Goal: Transaction & Acquisition: Purchase product/service

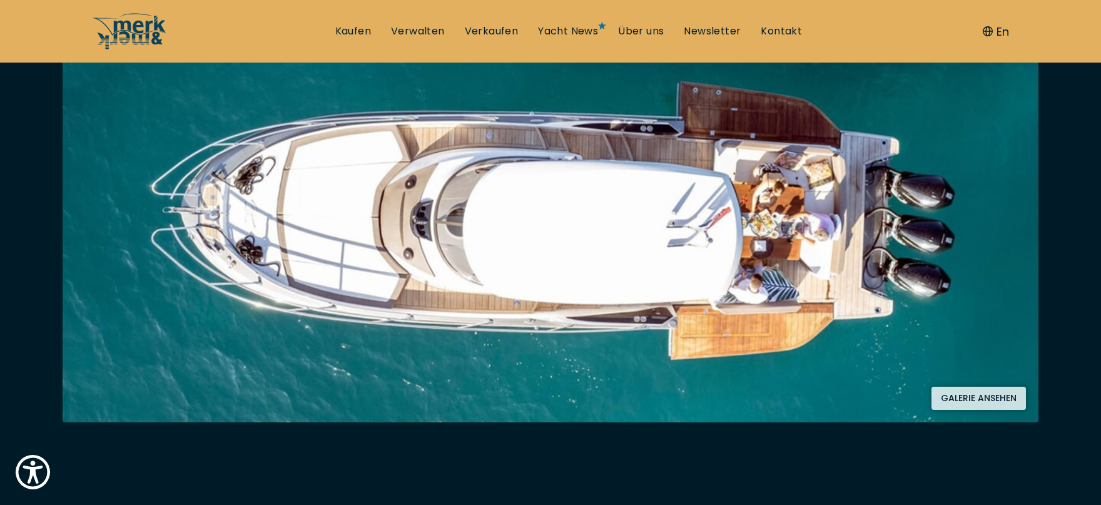
scroll to position [250, 0]
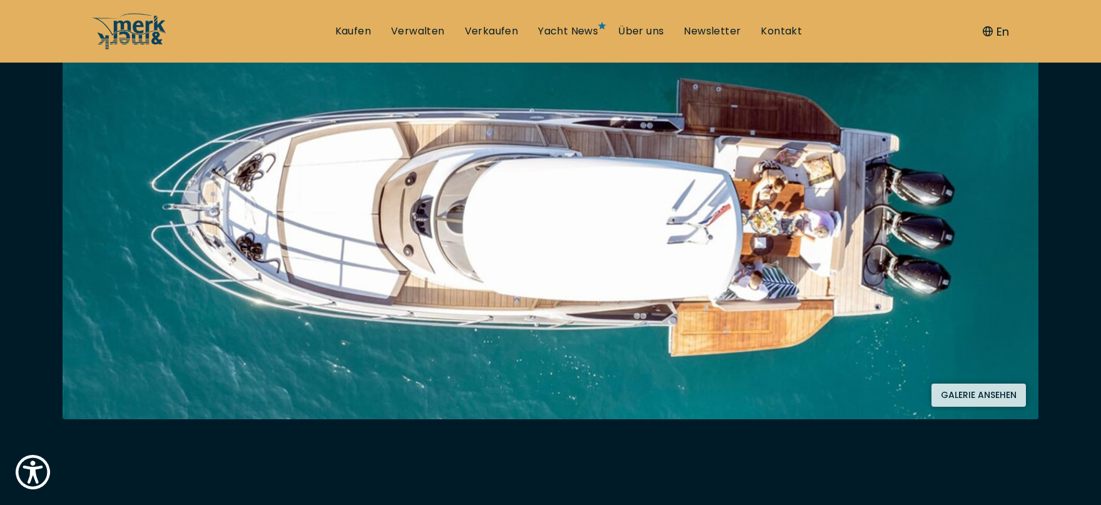
click at [1005, 398] on button "Galerie ansehen" at bounding box center [979, 395] width 94 height 23
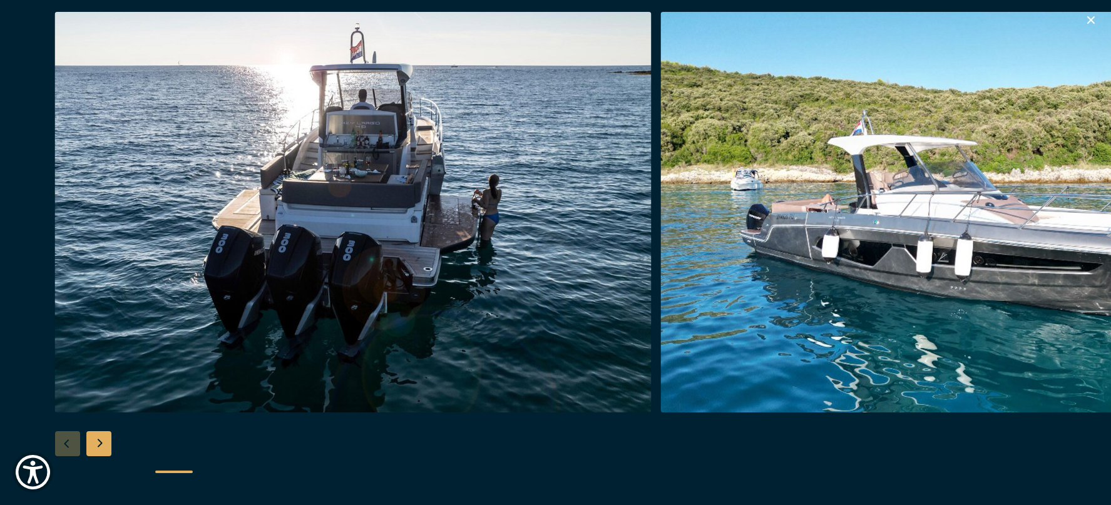
click at [99, 439] on div "Next slide" at bounding box center [98, 443] width 25 height 25
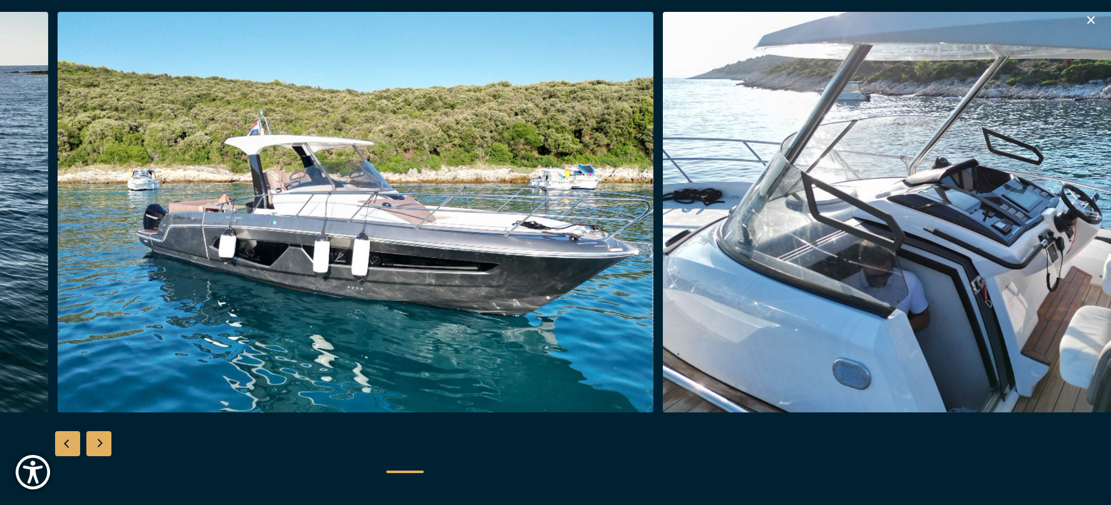
click at [103, 441] on div "Next slide" at bounding box center [98, 443] width 25 height 25
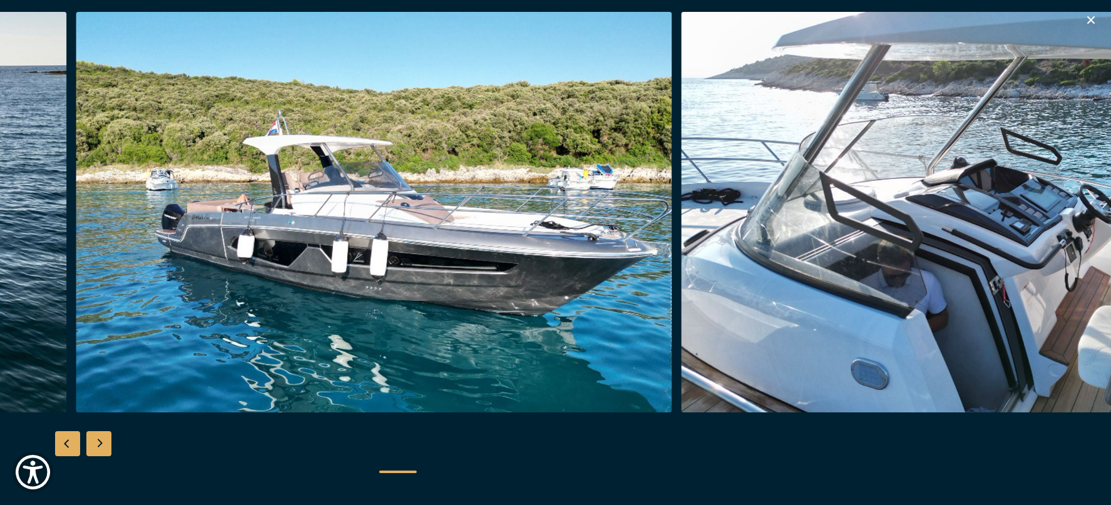
click at [104, 444] on div "Next slide" at bounding box center [98, 443] width 25 height 25
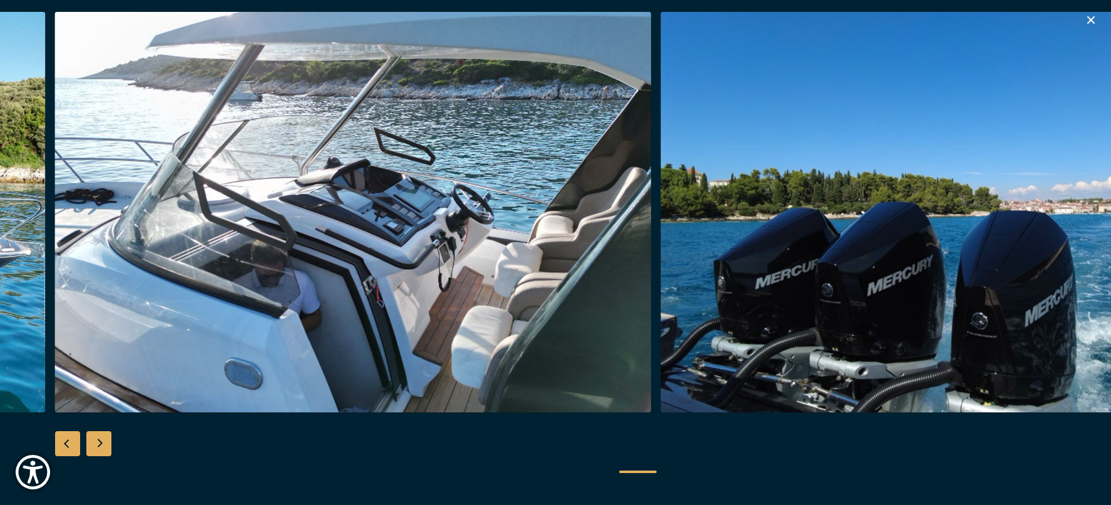
click at [101, 444] on div "Next slide" at bounding box center [98, 443] width 25 height 25
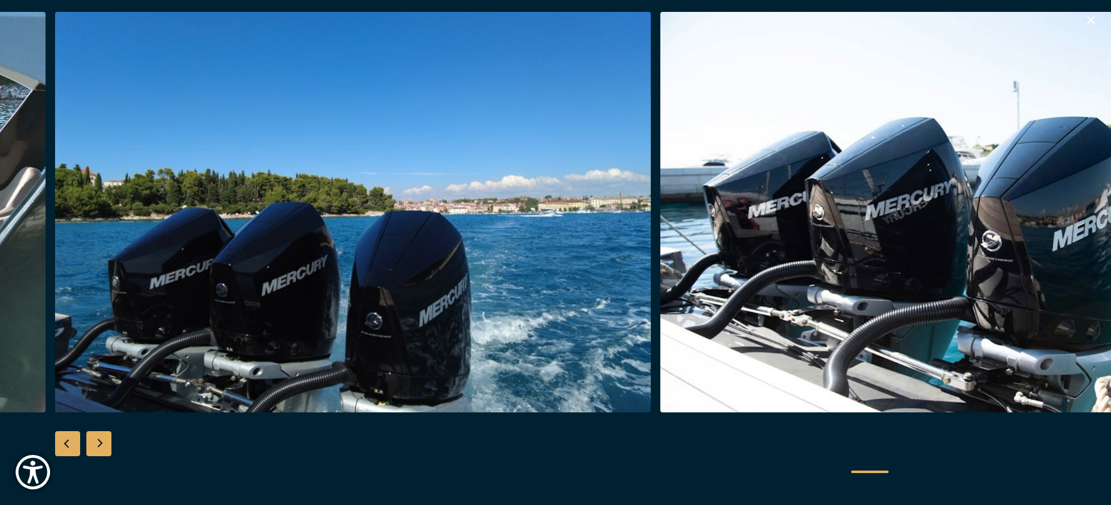
click at [101, 444] on div "Next slide" at bounding box center [98, 443] width 25 height 25
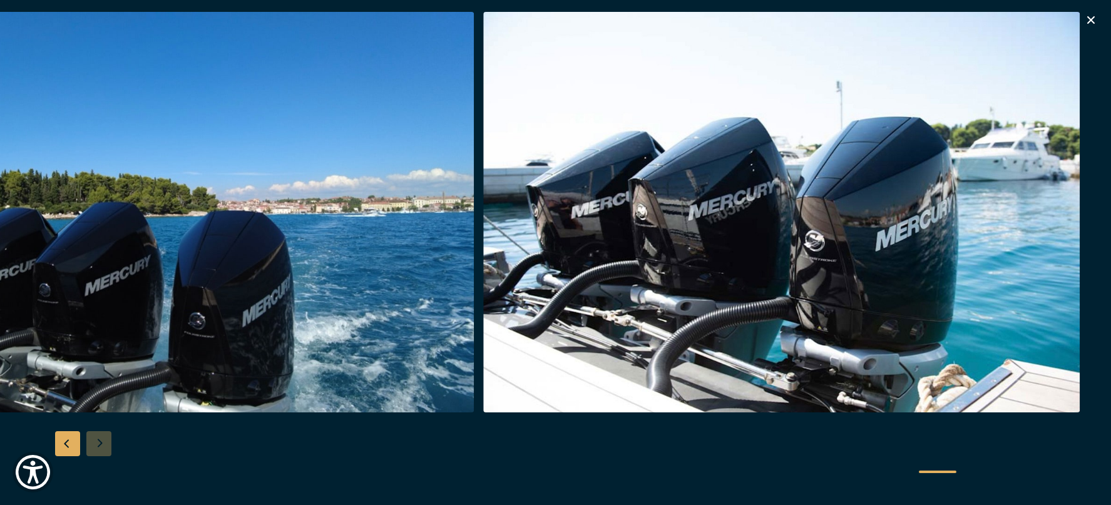
click at [101, 444] on div at bounding box center [555, 253] width 1111 height 482
click at [1094, 19] on icon "button" at bounding box center [1090, 20] width 15 height 15
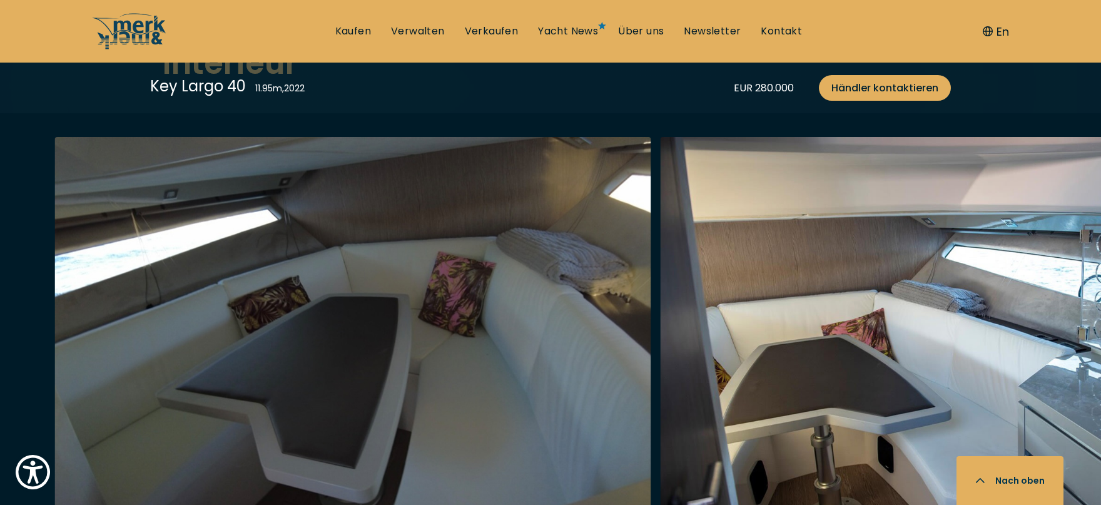
scroll to position [2378, 0]
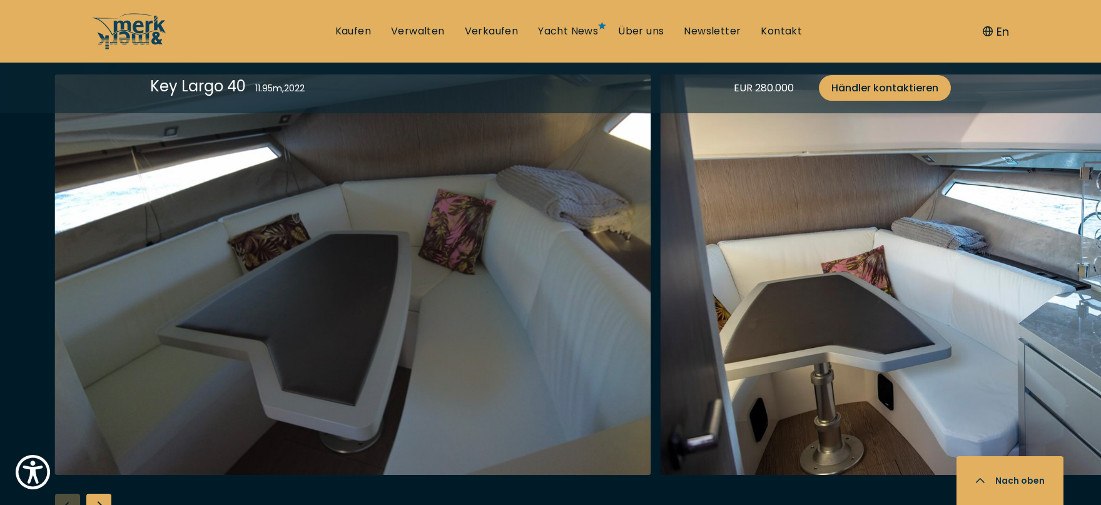
click at [109, 494] on div "Next slide" at bounding box center [98, 506] width 25 height 25
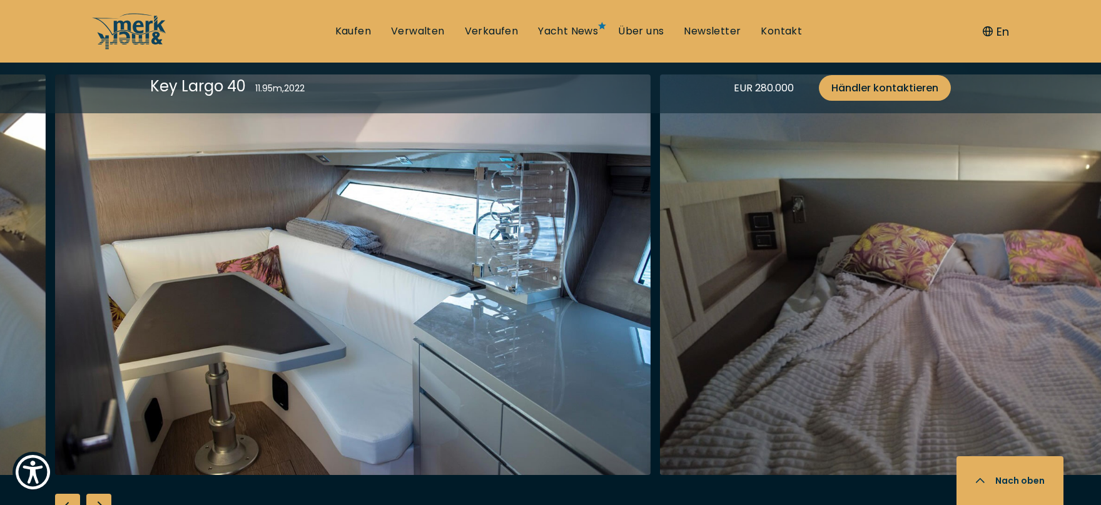
click at [109, 494] on div "Next slide" at bounding box center [98, 506] width 25 height 25
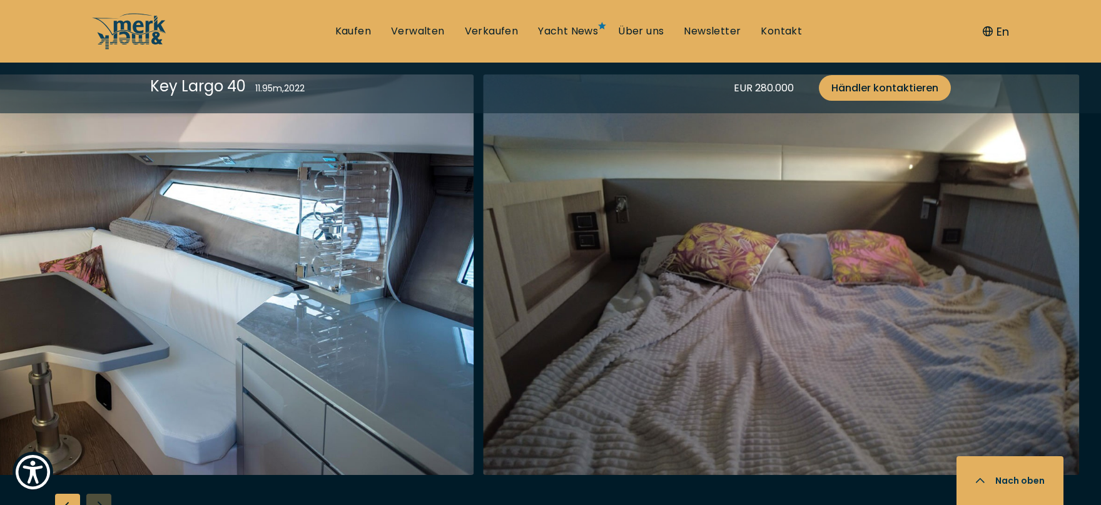
click at [109, 462] on div at bounding box center [550, 315] width 1101 height 482
click at [71, 494] on div "Previous slide" at bounding box center [67, 506] width 25 height 25
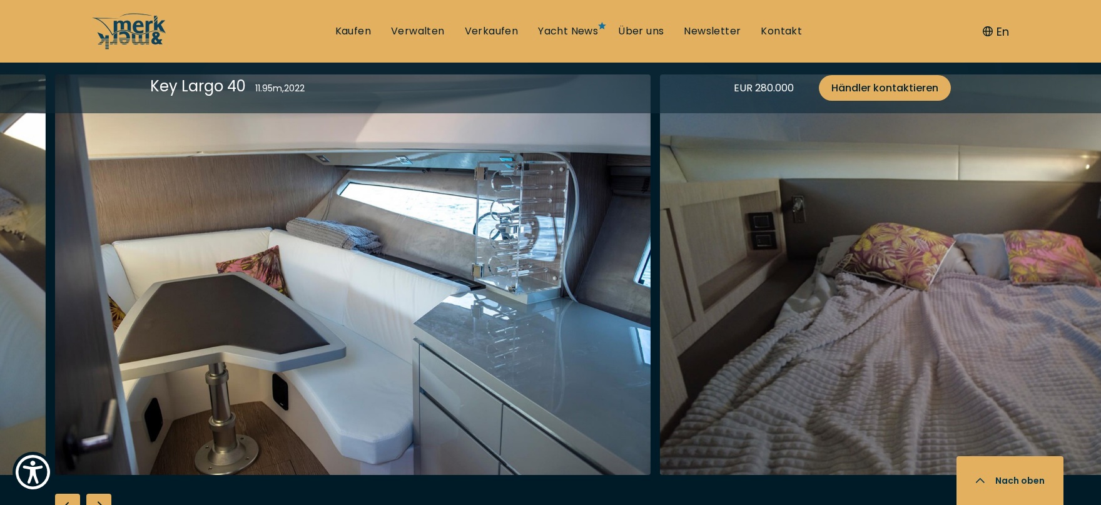
click at [71, 494] on div "Previous slide" at bounding box center [67, 506] width 25 height 25
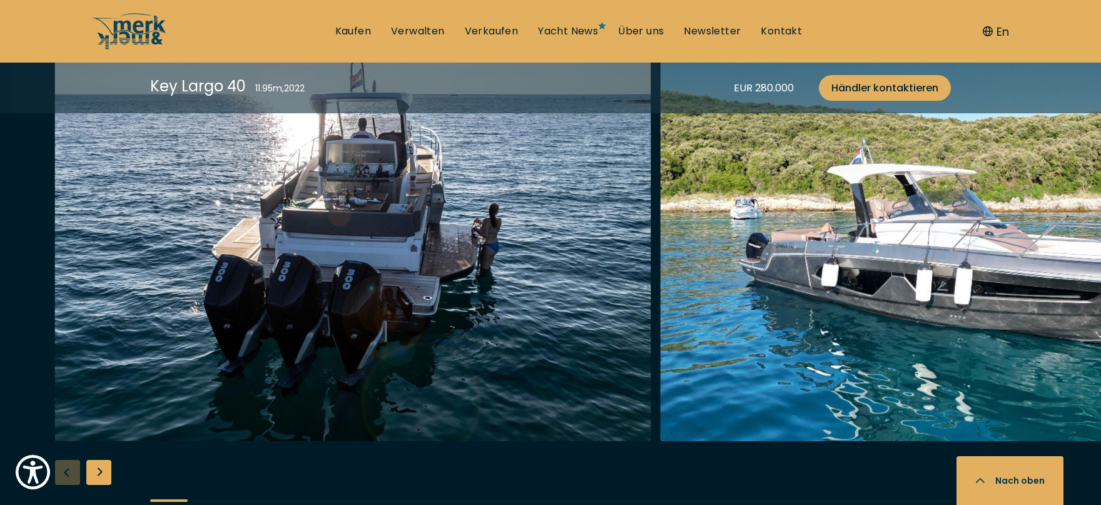
scroll to position [1564, 0]
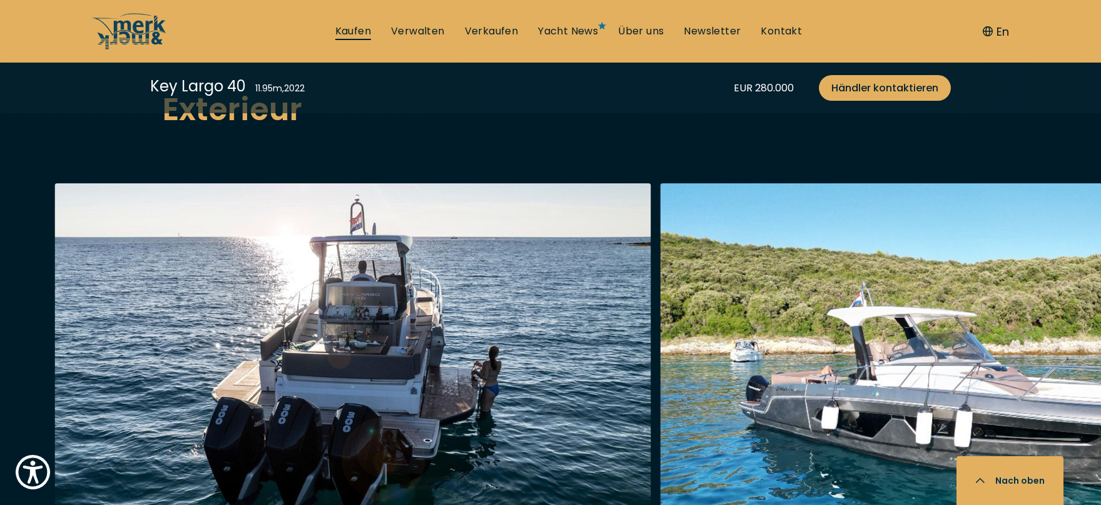
click at [354, 30] on link "Kaufen" at bounding box center [353, 31] width 36 height 14
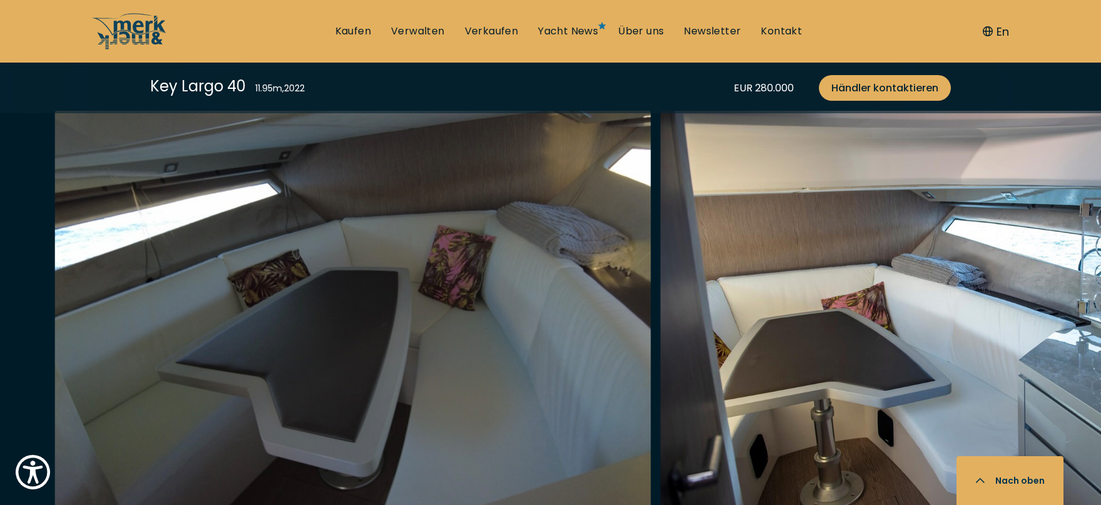
scroll to position [2002, 0]
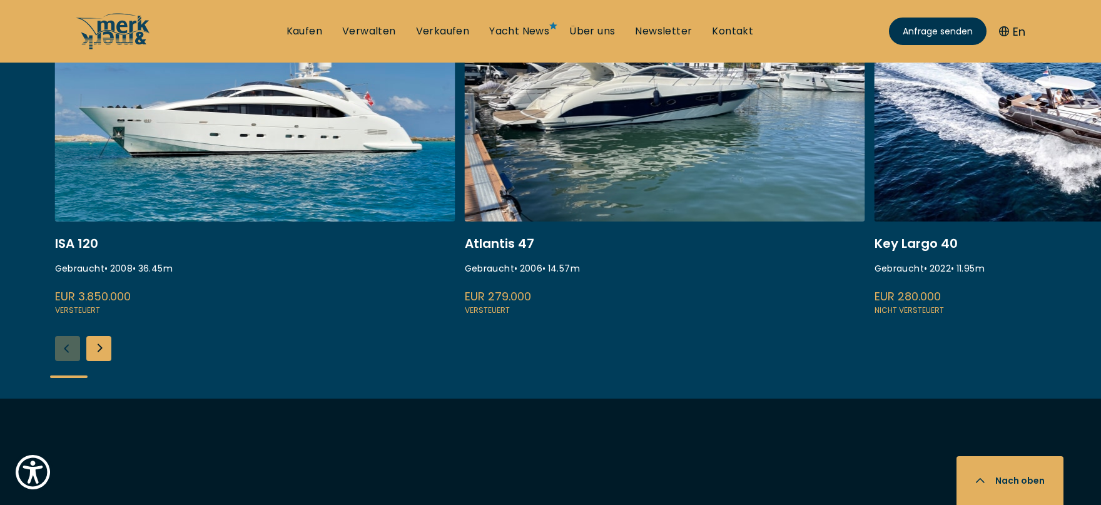
scroll to position [563, 0]
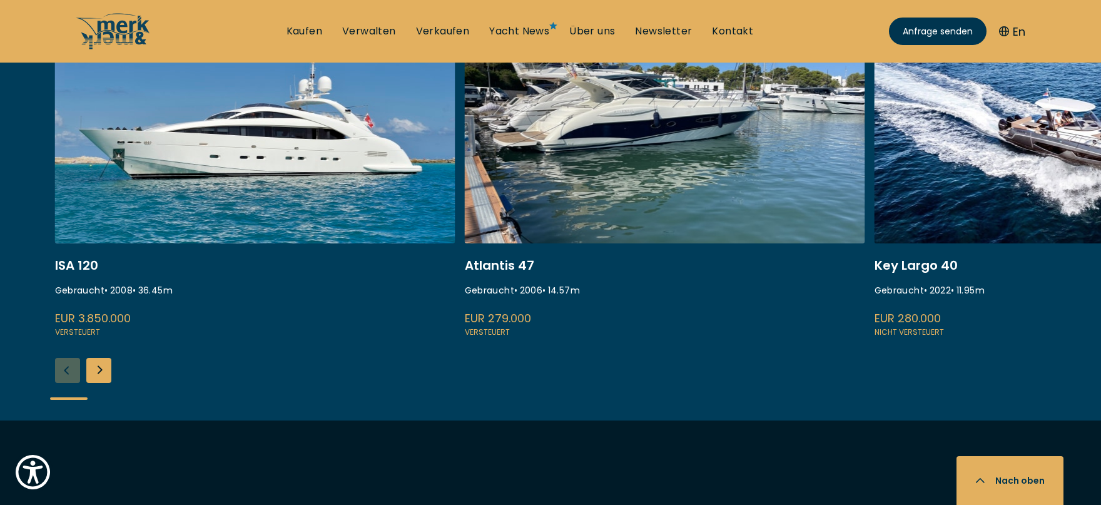
click at [96, 369] on div "Next slide" at bounding box center [98, 370] width 25 height 25
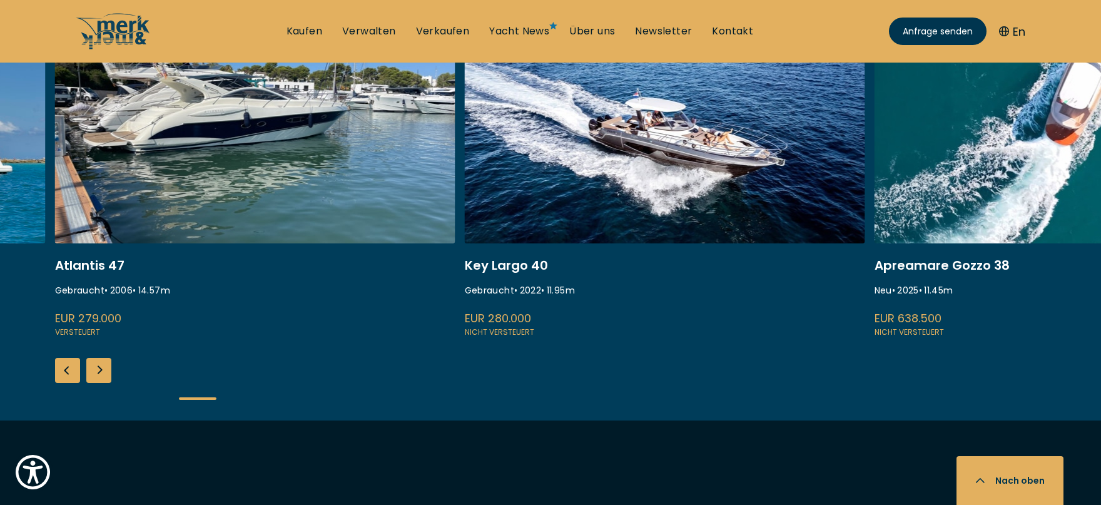
click at [96, 369] on div "Next slide" at bounding box center [98, 370] width 25 height 25
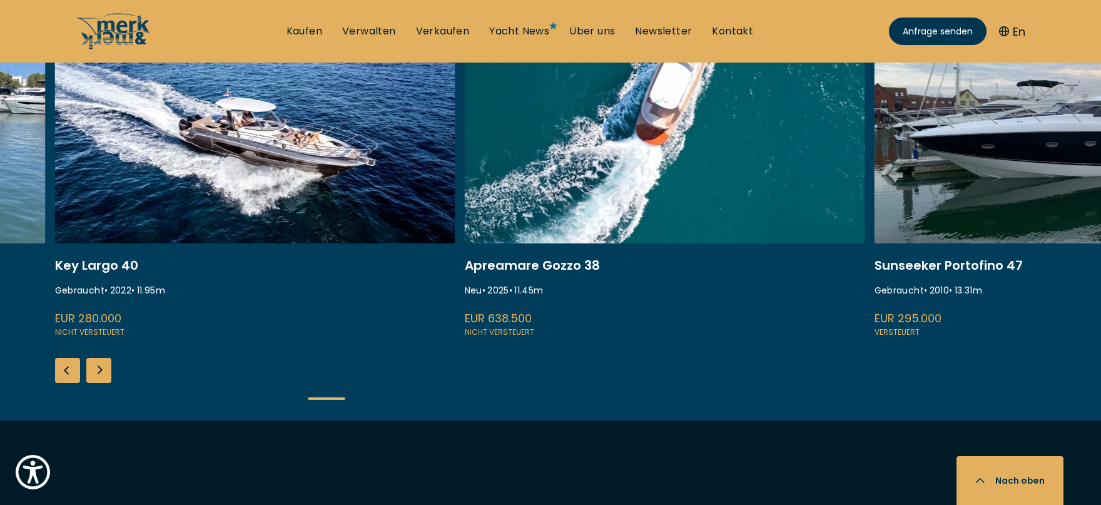
click at [96, 369] on div "Next slide" at bounding box center [98, 370] width 25 height 25
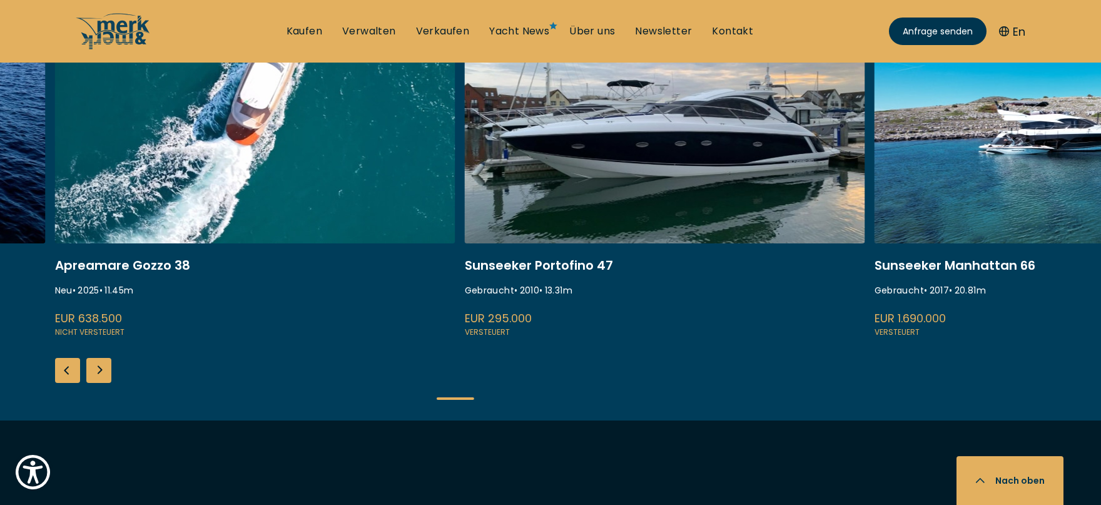
scroll to position [501, 0]
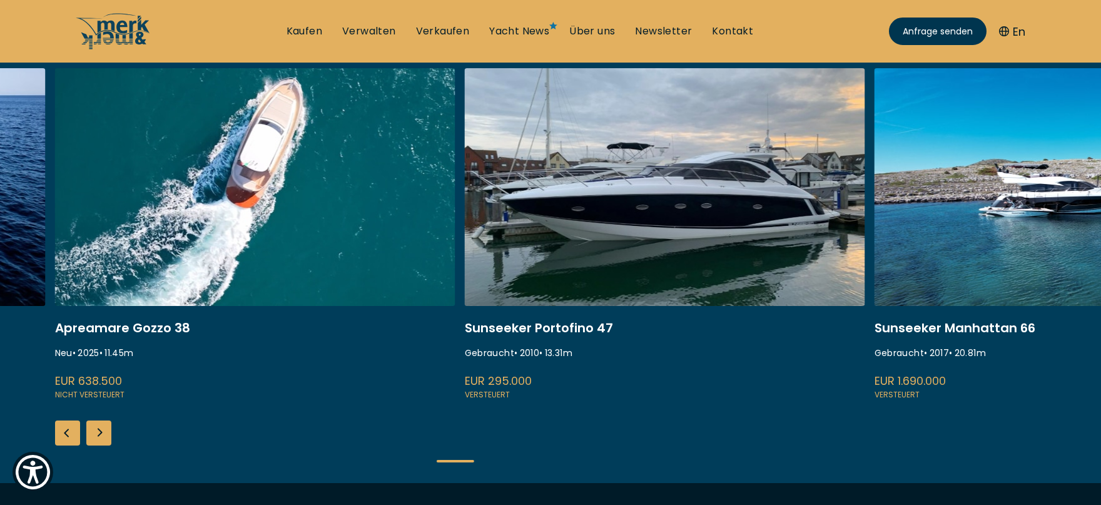
click at [106, 431] on div "Next slide" at bounding box center [98, 432] width 25 height 25
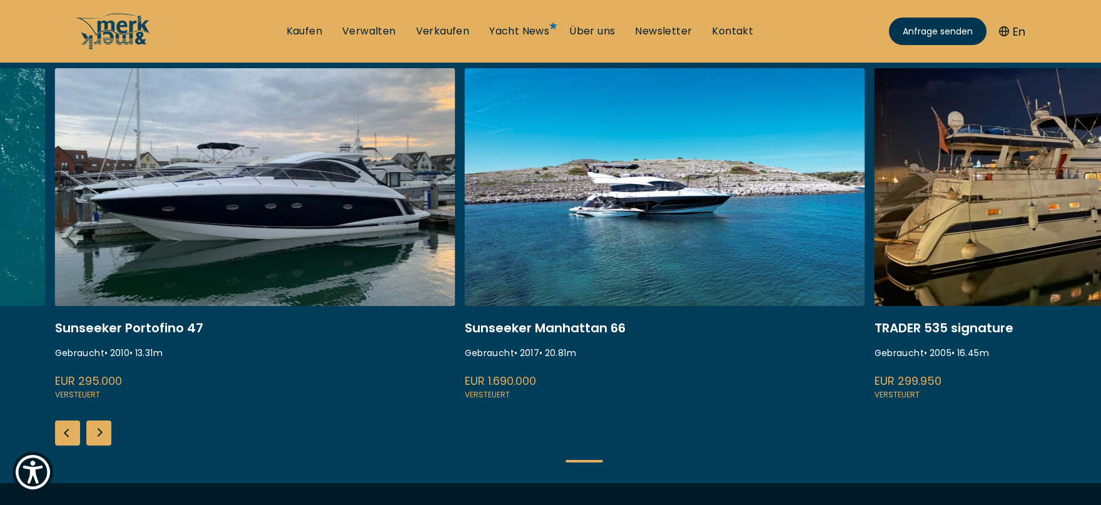
click at [106, 431] on div "Next slide" at bounding box center [98, 432] width 25 height 25
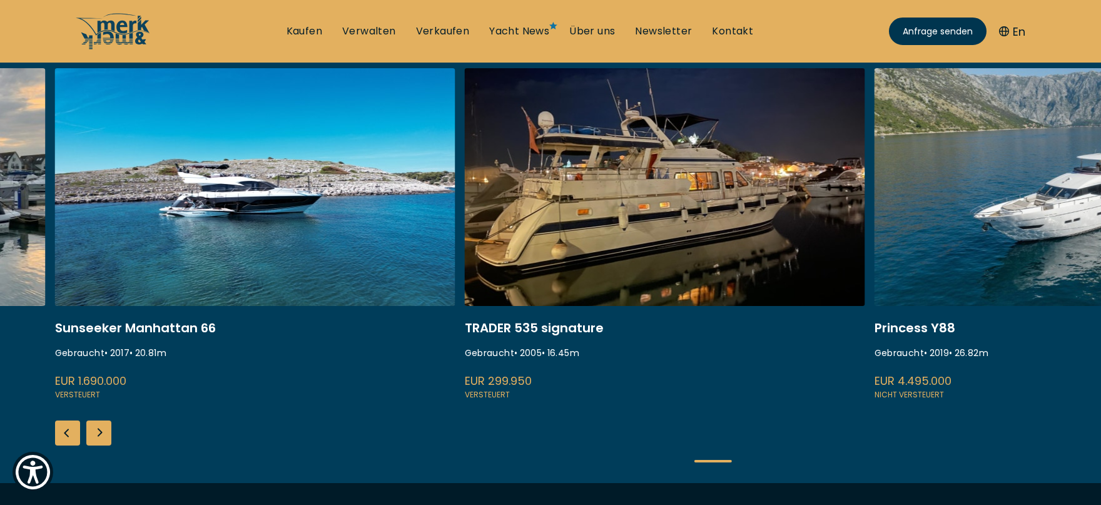
click at [106, 431] on div "Next slide" at bounding box center [98, 432] width 25 height 25
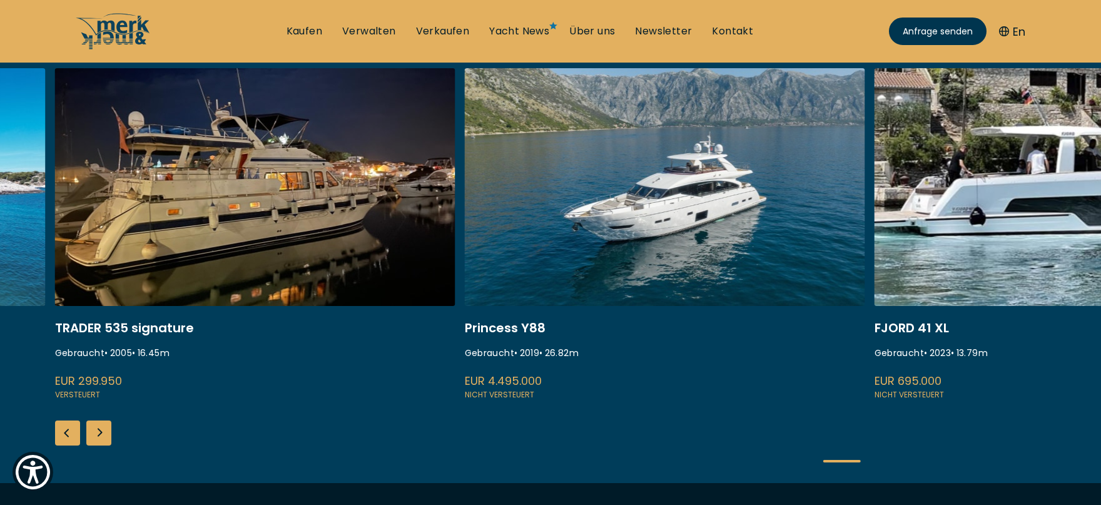
click at [106, 431] on div "Next slide" at bounding box center [98, 432] width 25 height 25
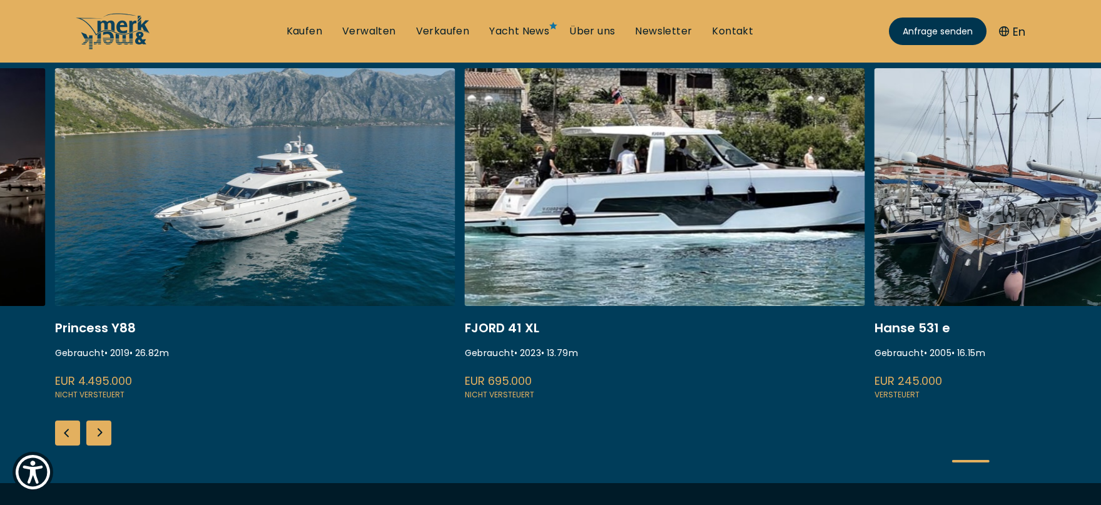
click at [111, 434] on div "Next slide" at bounding box center [98, 432] width 25 height 25
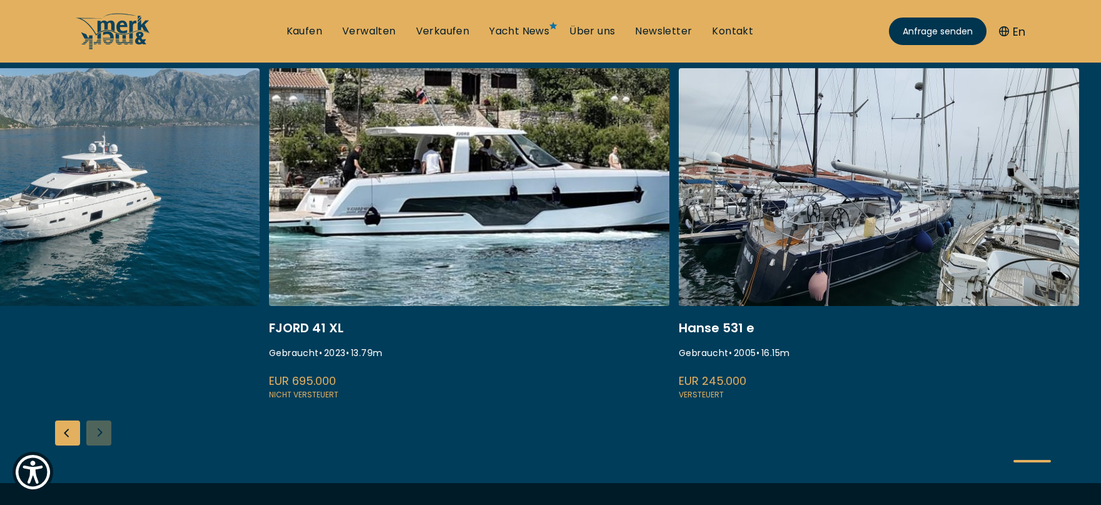
click at [111, 434] on div "ISA 120 Gebraucht • 2008 • 36.45 m EUR 3.850.000 Versteuert Atlantis 47 Gebrauc…" at bounding box center [550, 275] width 1101 height 415
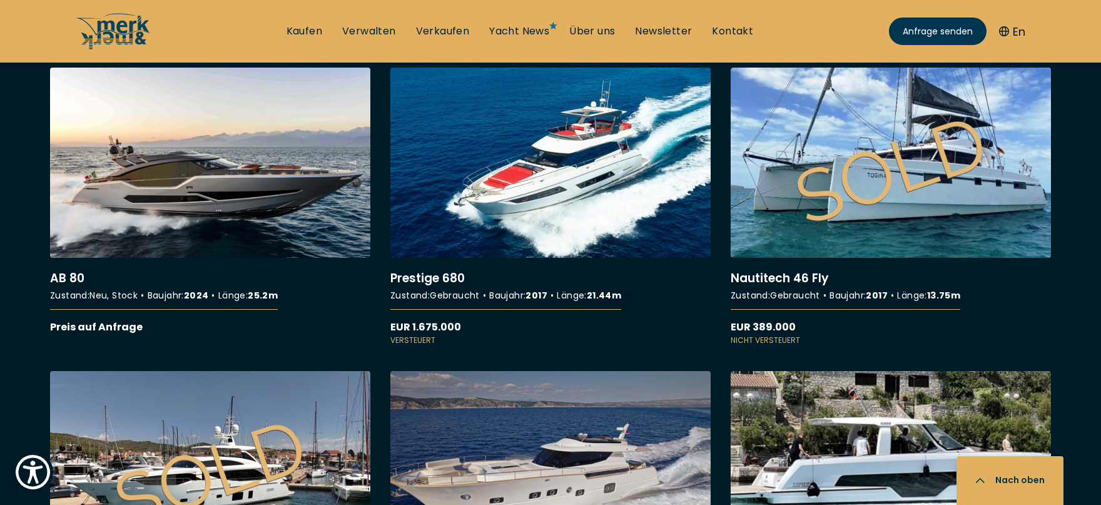
scroll to position [6194, 0]
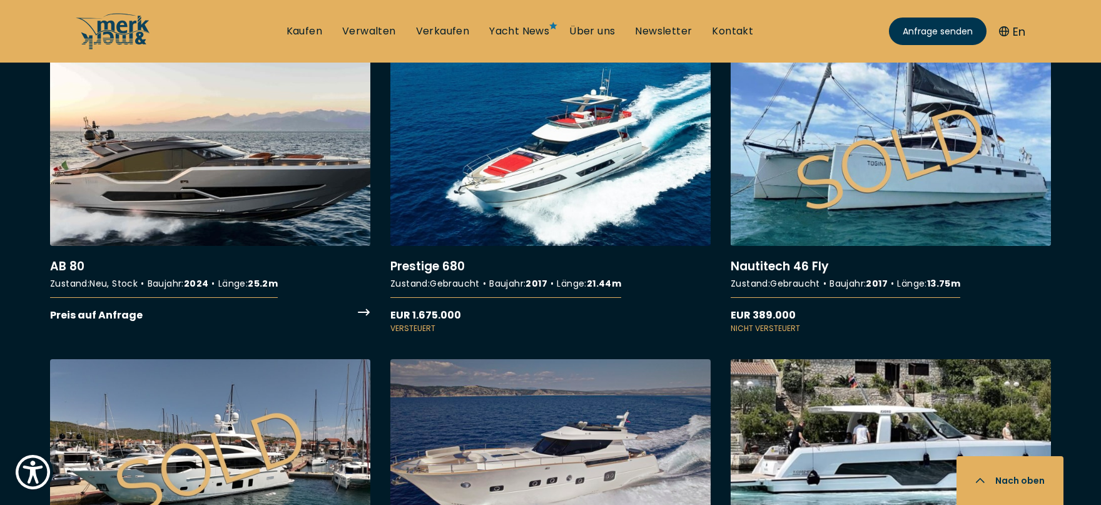
click at [226, 190] on link "More details about AB 80" at bounding box center [210, 189] width 320 height 267
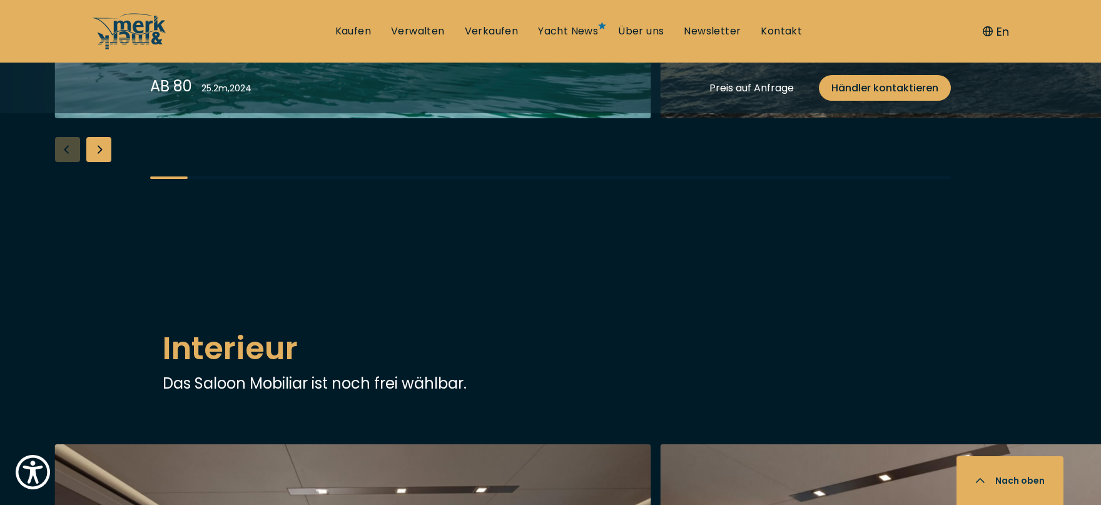
scroll to position [1439, 0]
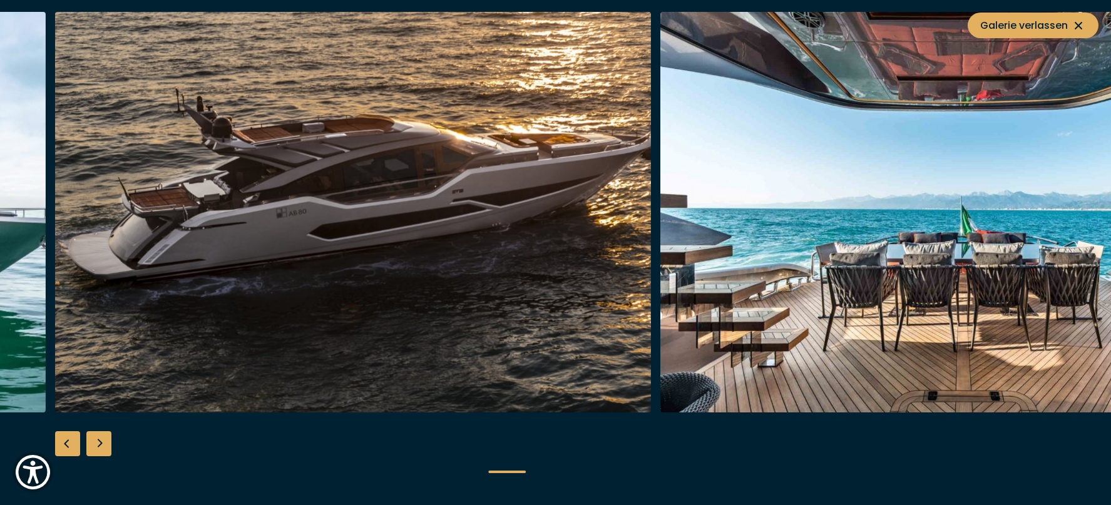
click at [95, 439] on div "Next slide" at bounding box center [98, 443] width 25 height 25
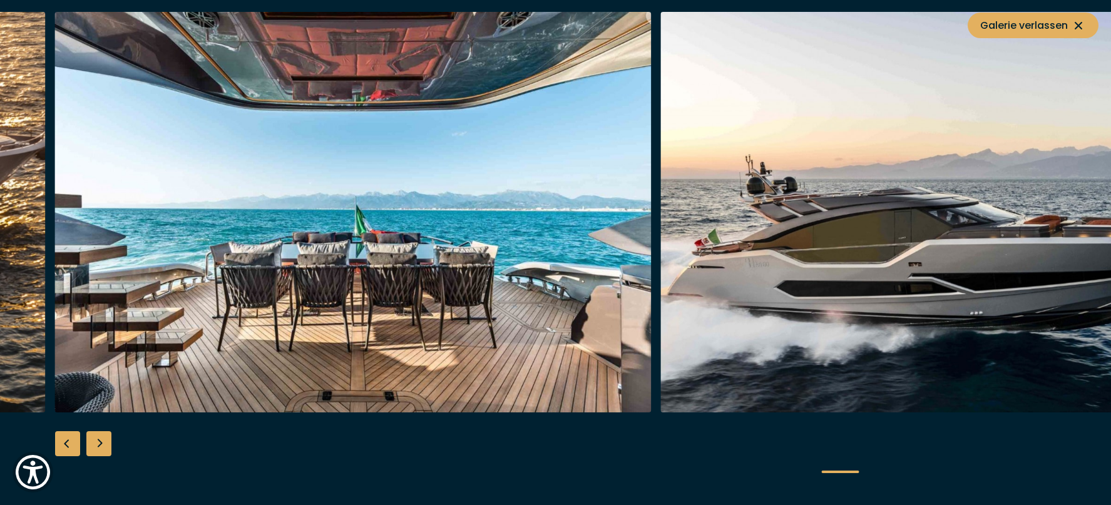
click at [95, 439] on div "Next slide" at bounding box center [98, 443] width 25 height 25
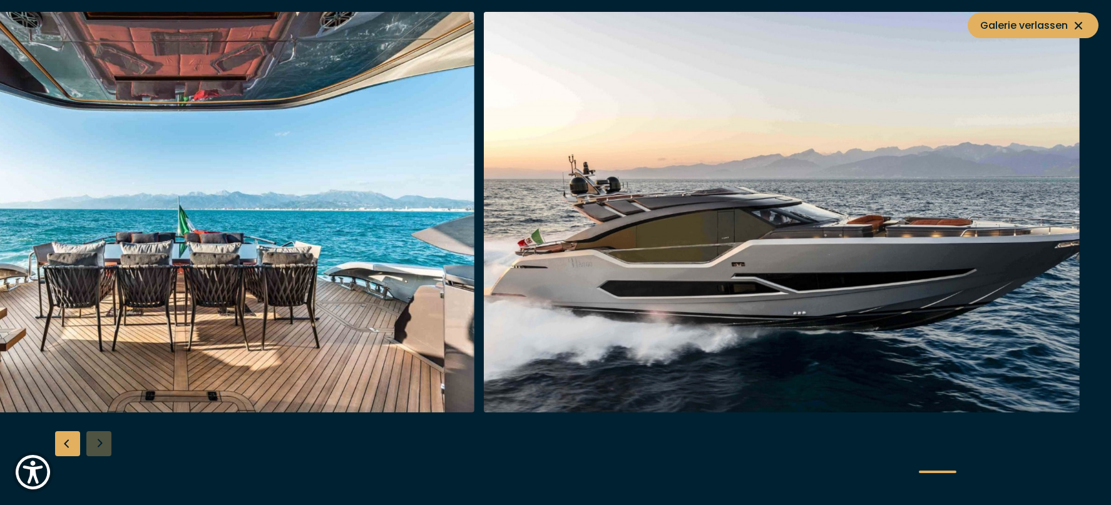
click at [95, 439] on div at bounding box center [555, 253] width 1111 height 482
click at [1077, 22] on icon at bounding box center [1078, 25] width 15 height 15
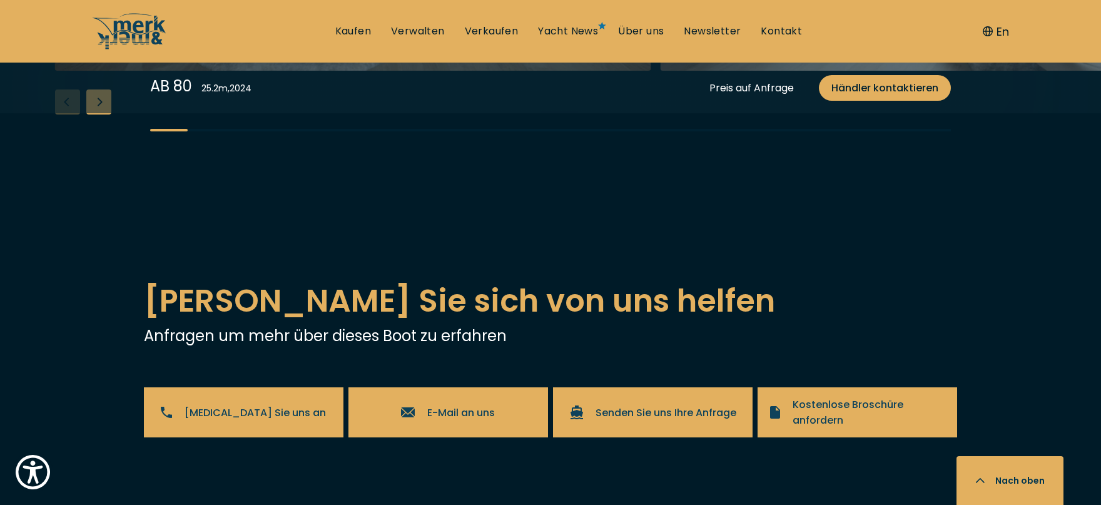
scroll to position [2252, 0]
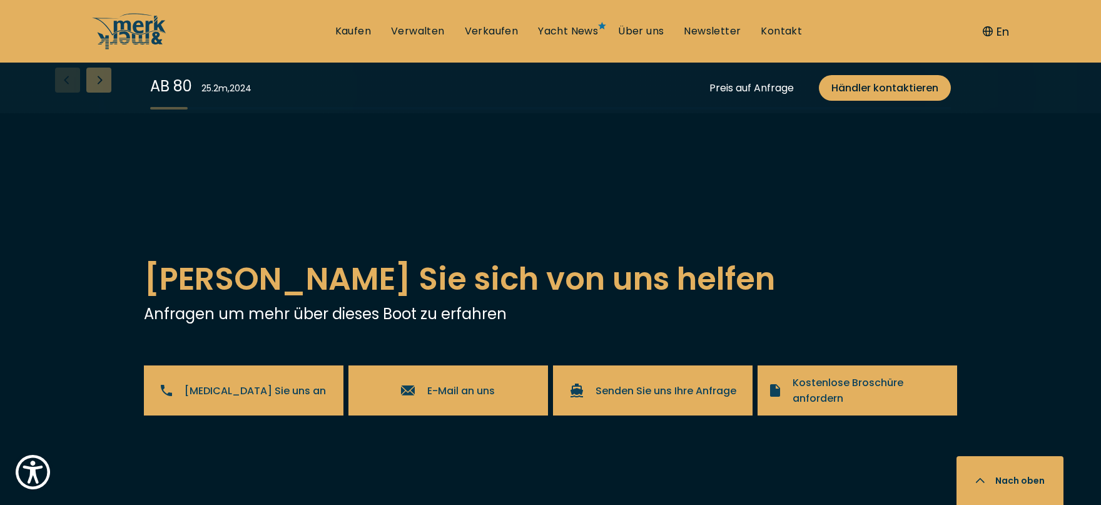
click at [101, 93] on div "Next slide" at bounding box center [98, 80] width 25 height 25
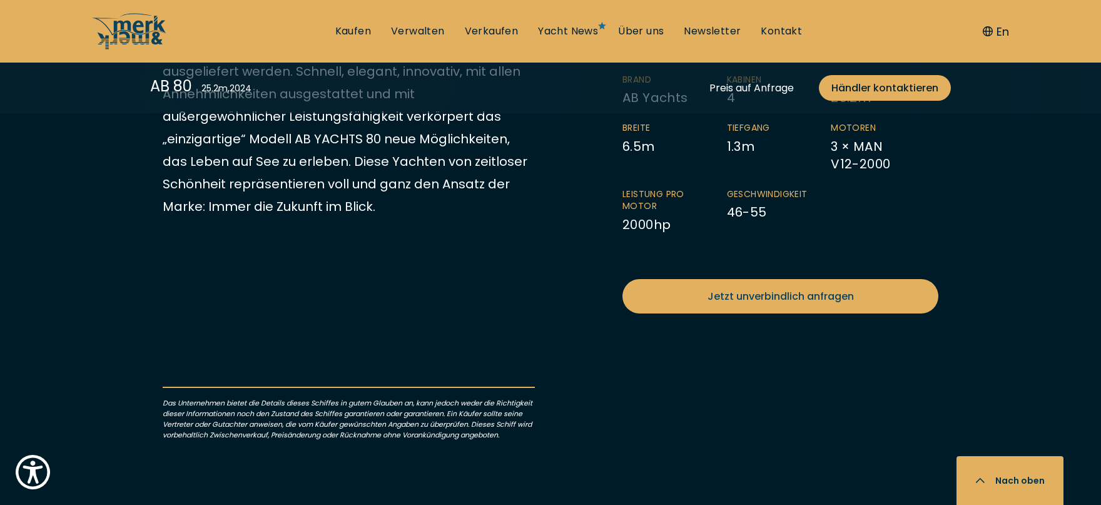
scroll to position [501, 0]
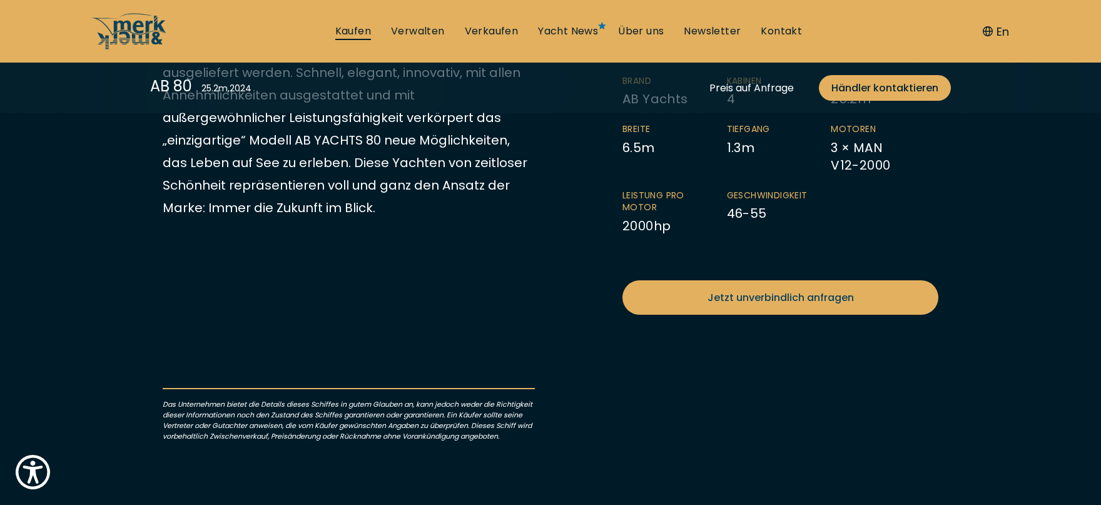
click at [359, 25] on link "Kaufen" at bounding box center [353, 31] width 36 height 14
